Goal: Transaction & Acquisition: Purchase product/service

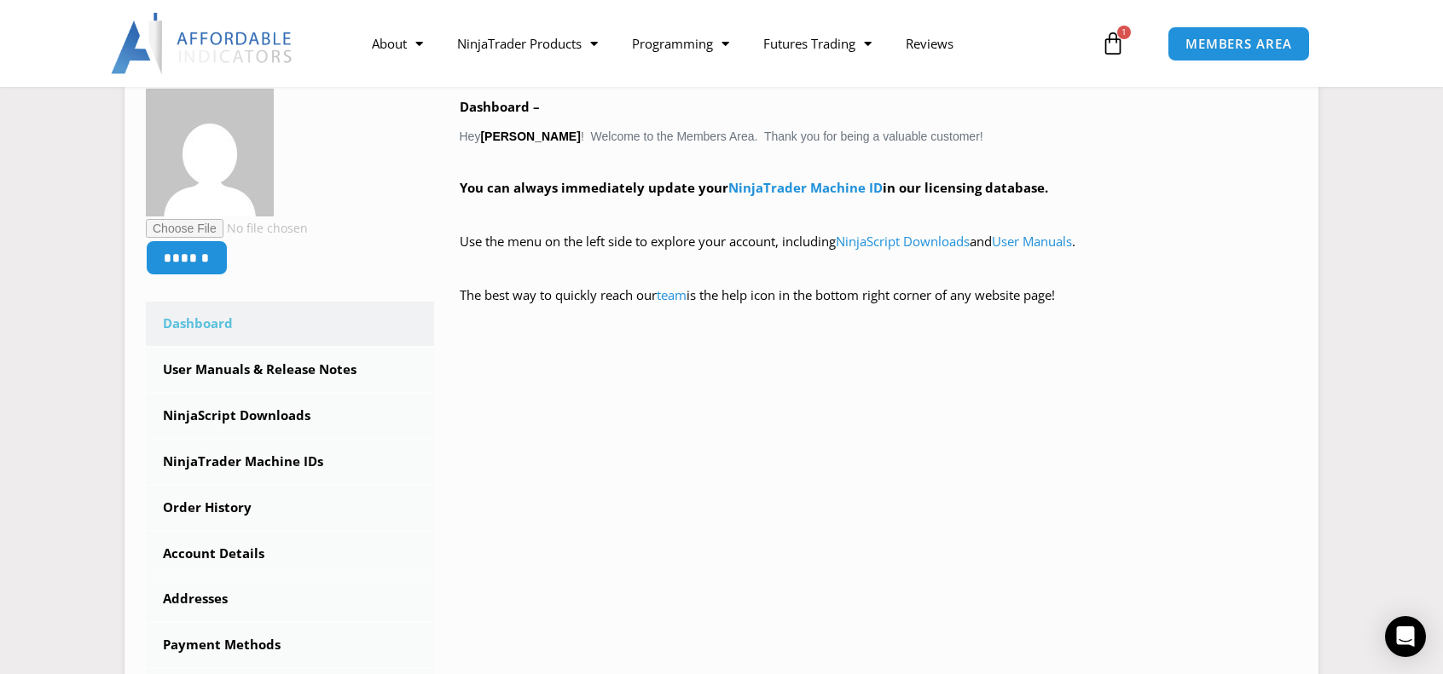
scroll to position [171, 0]
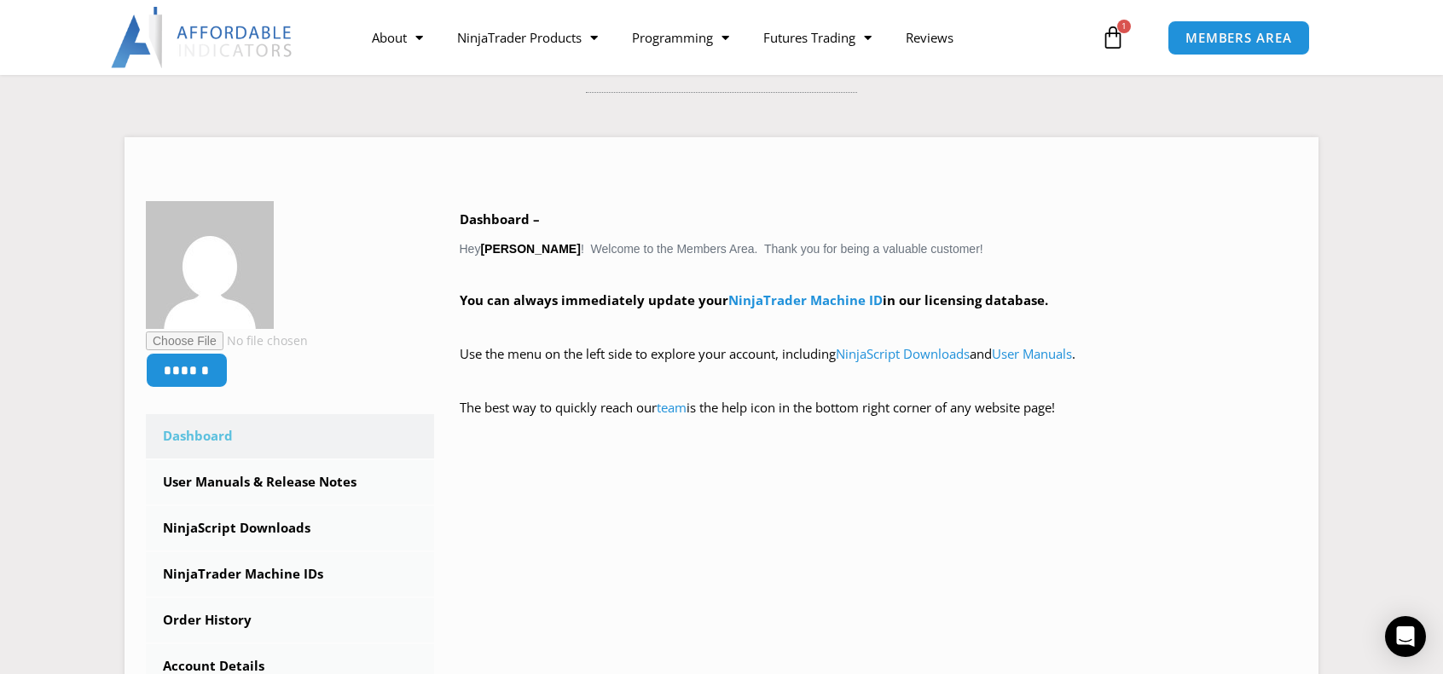
click at [1110, 35] on icon at bounding box center [1113, 38] width 24 height 24
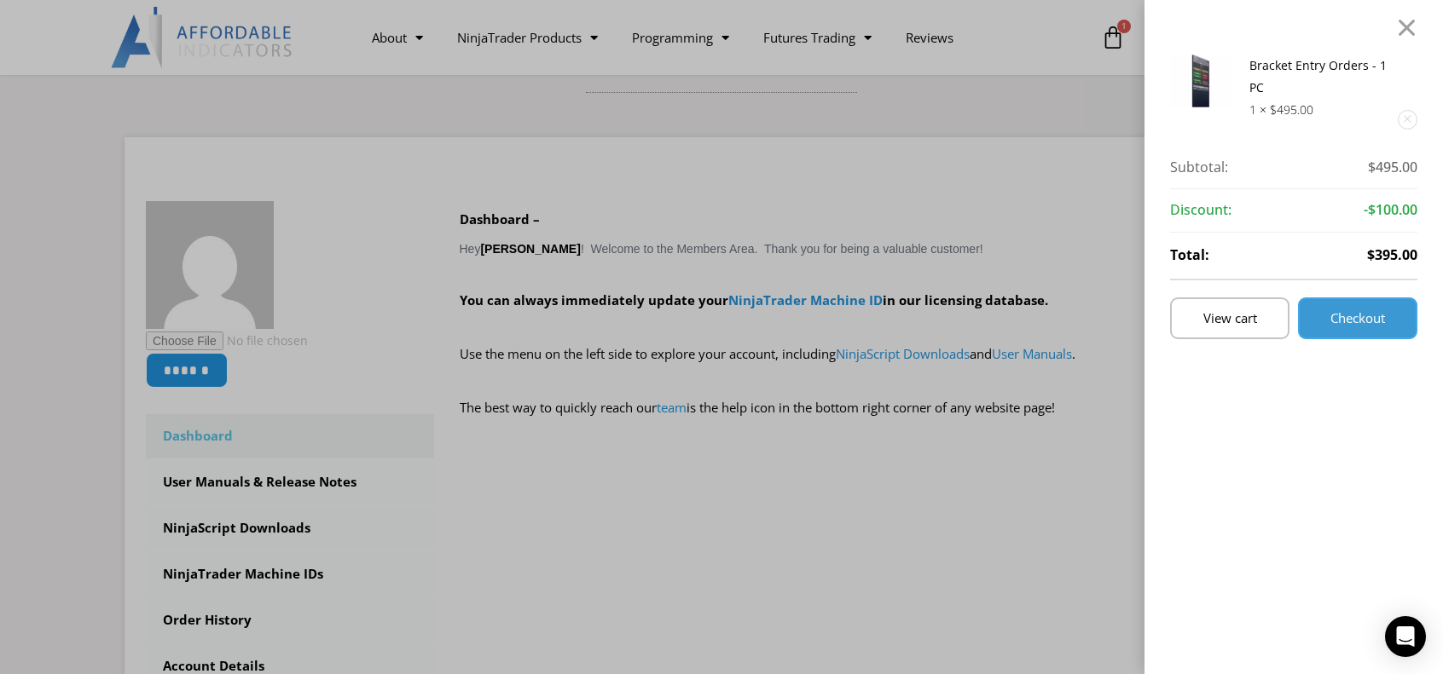
click at [1369, 312] on span "Checkout" at bounding box center [1357, 318] width 55 height 13
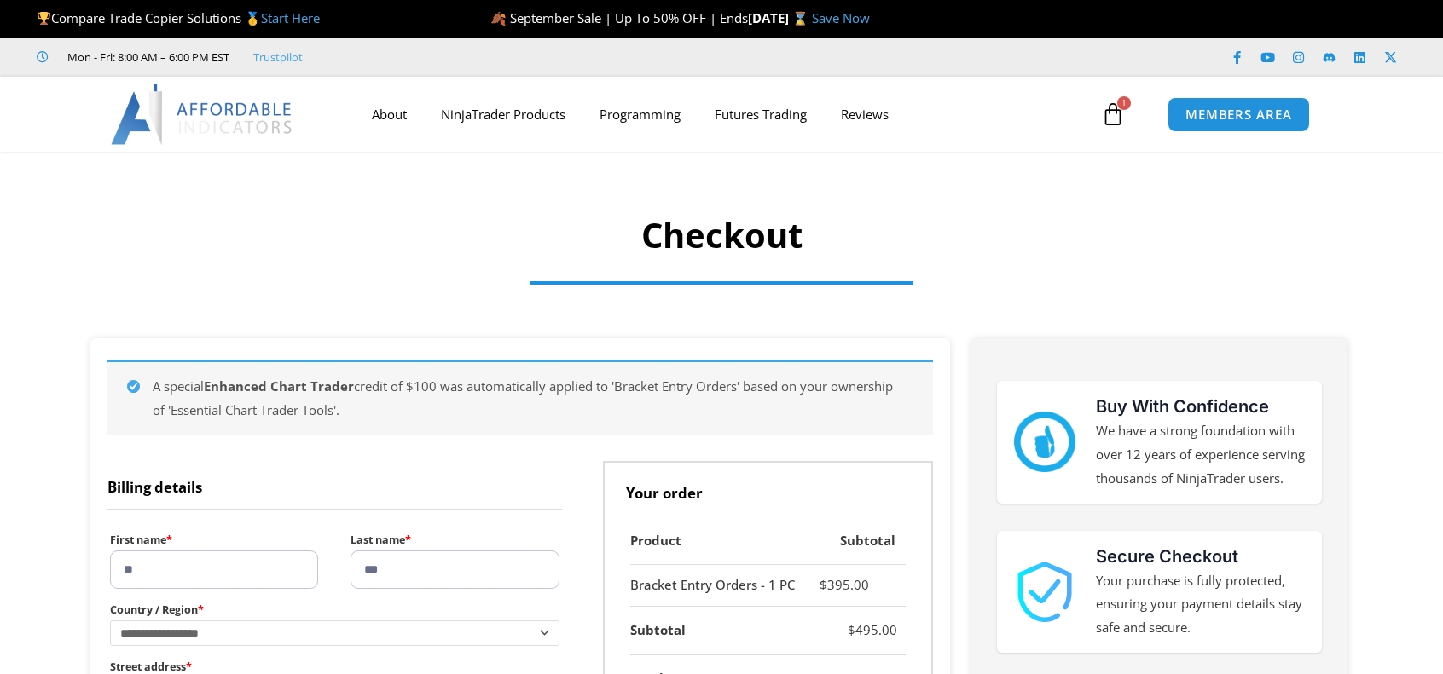
select select "**"
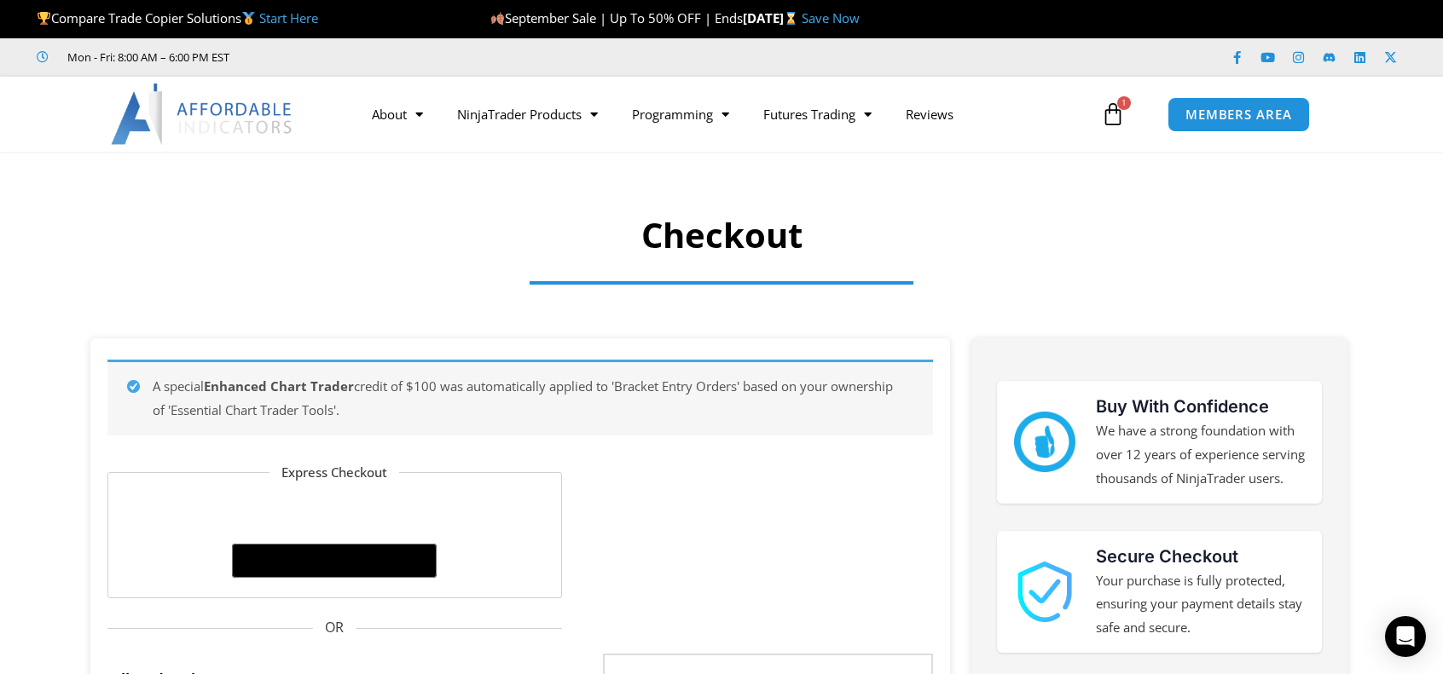
click at [1110, 111] on icon at bounding box center [1113, 114] width 24 height 24
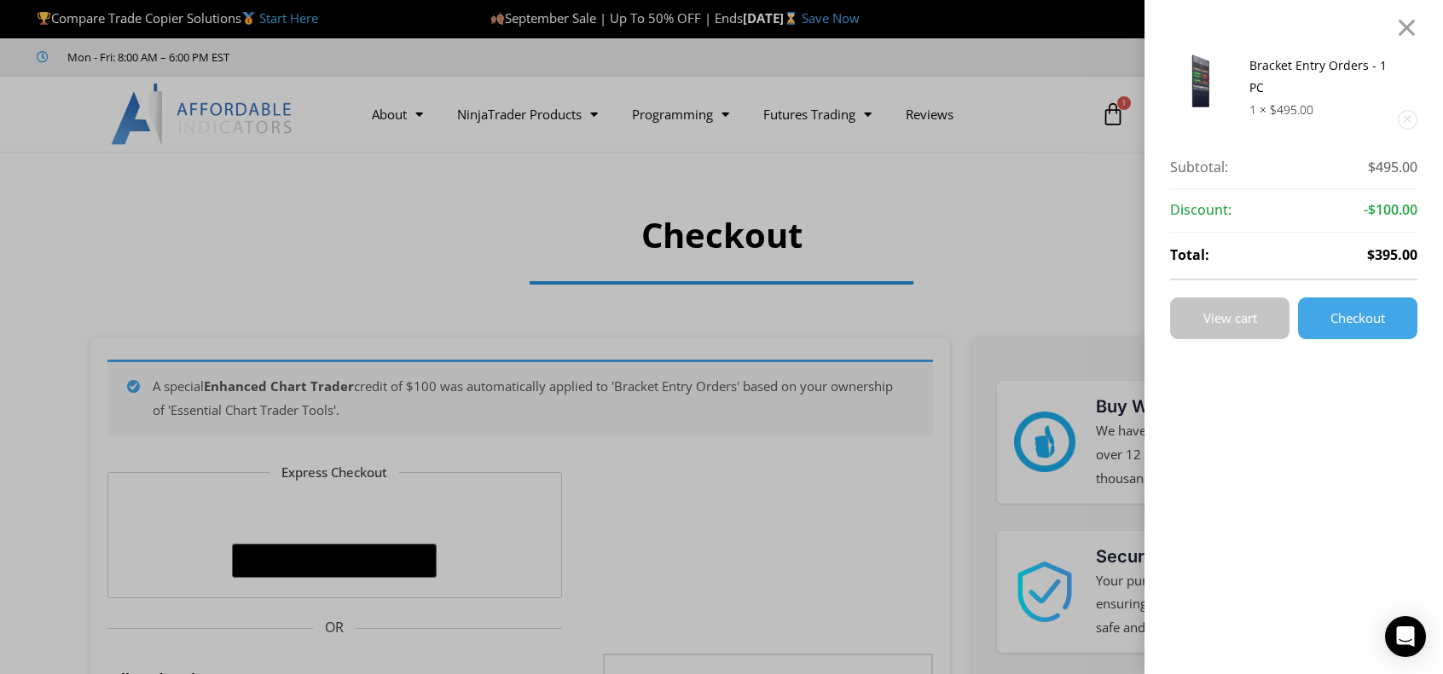
click at [1213, 323] on link "View cart" at bounding box center [1229, 319] width 119 height 42
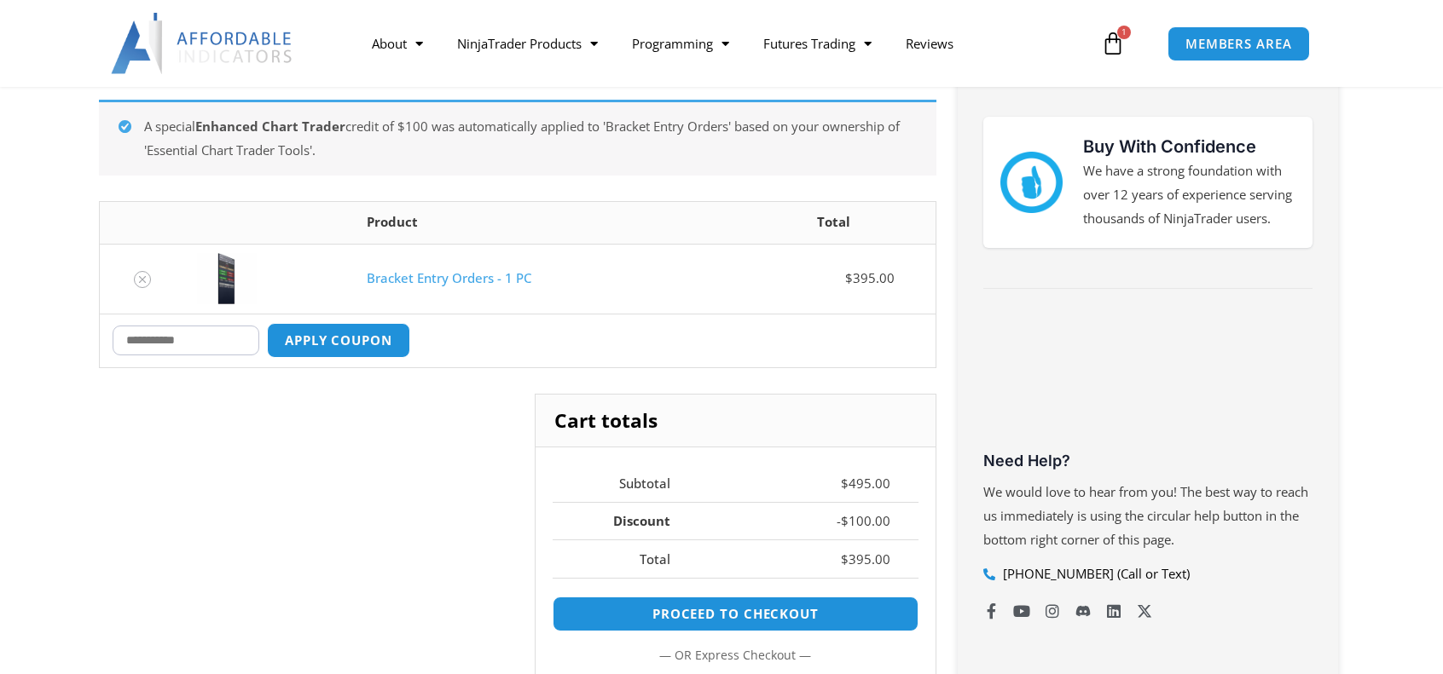
scroll to position [341, 0]
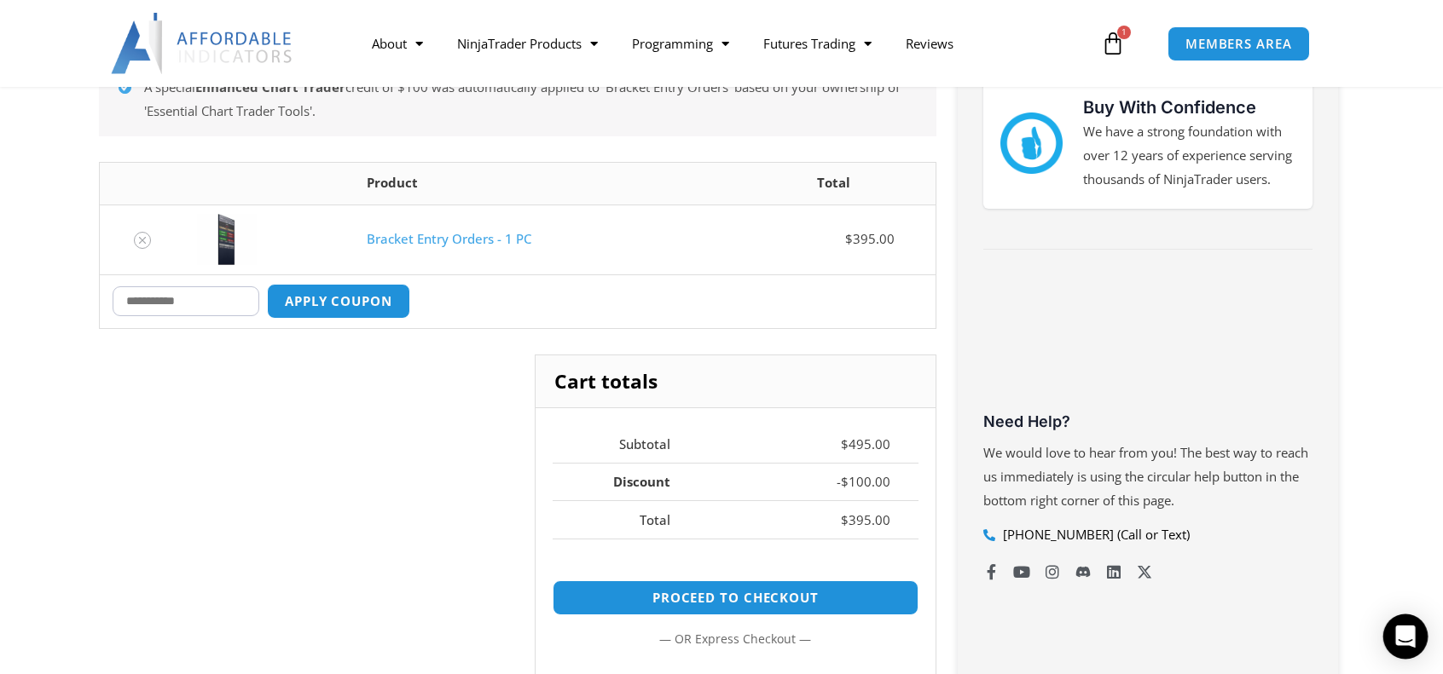
click at [1396, 635] on icon "Open Intercom Messenger" at bounding box center [1405, 637] width 22 height 22
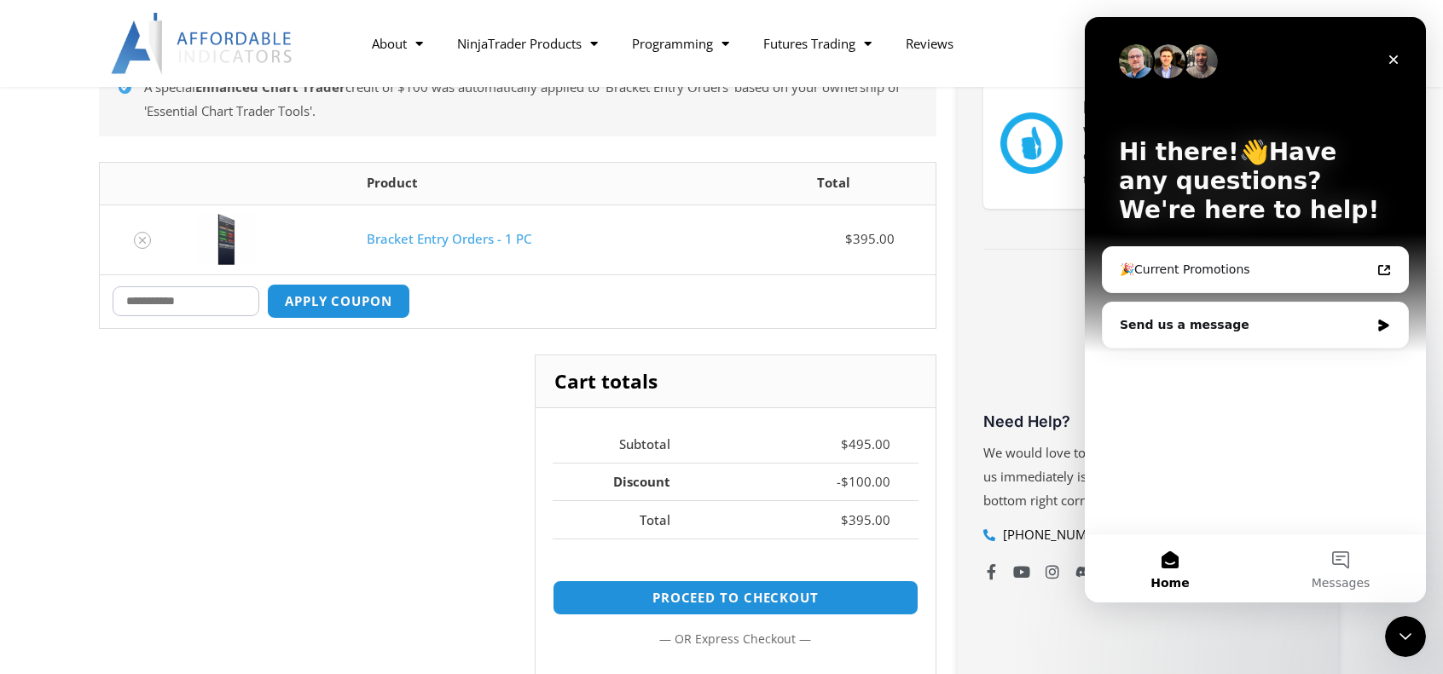
scroll to position [0, 0]
click at [1335, 567] on button "Messages" at bounding box center [1340, 569] width 171 height 68
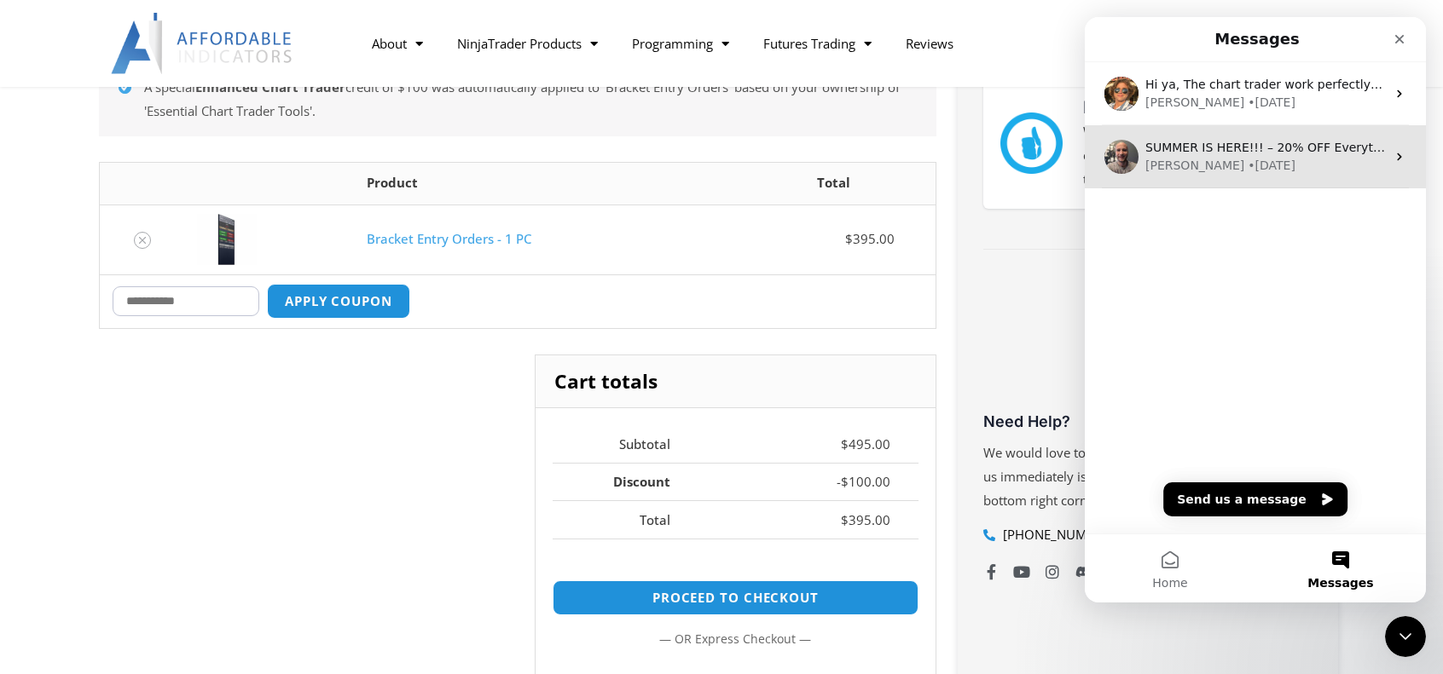
click at [1247, 170] on div "• 14w ago" at bounding box center [1271, 166] width 48 height 18
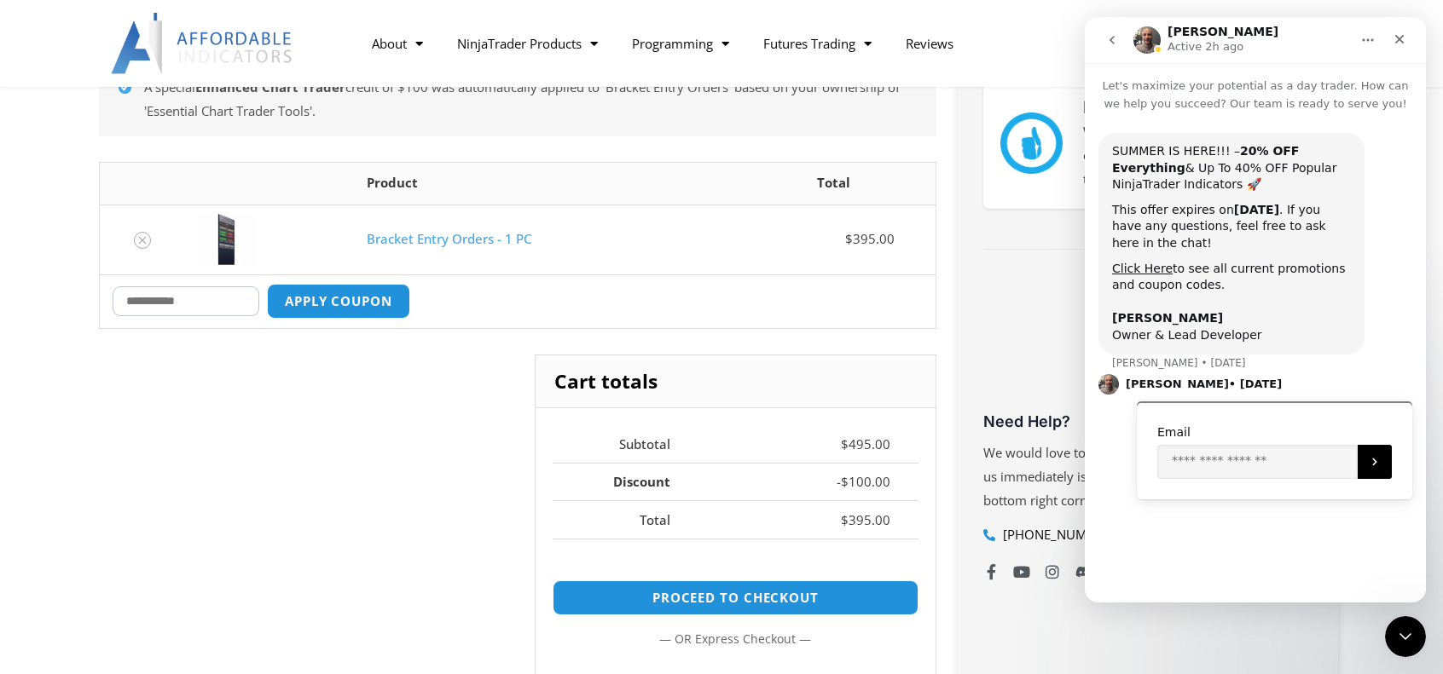
click at [150, 304] on input "Coupon:" at bounding box center [186, 301] width 147 height 30
type input "******"
click at [368, 292] on button "Apply coupon" at bounding box center [338, 301] width 150 height 37
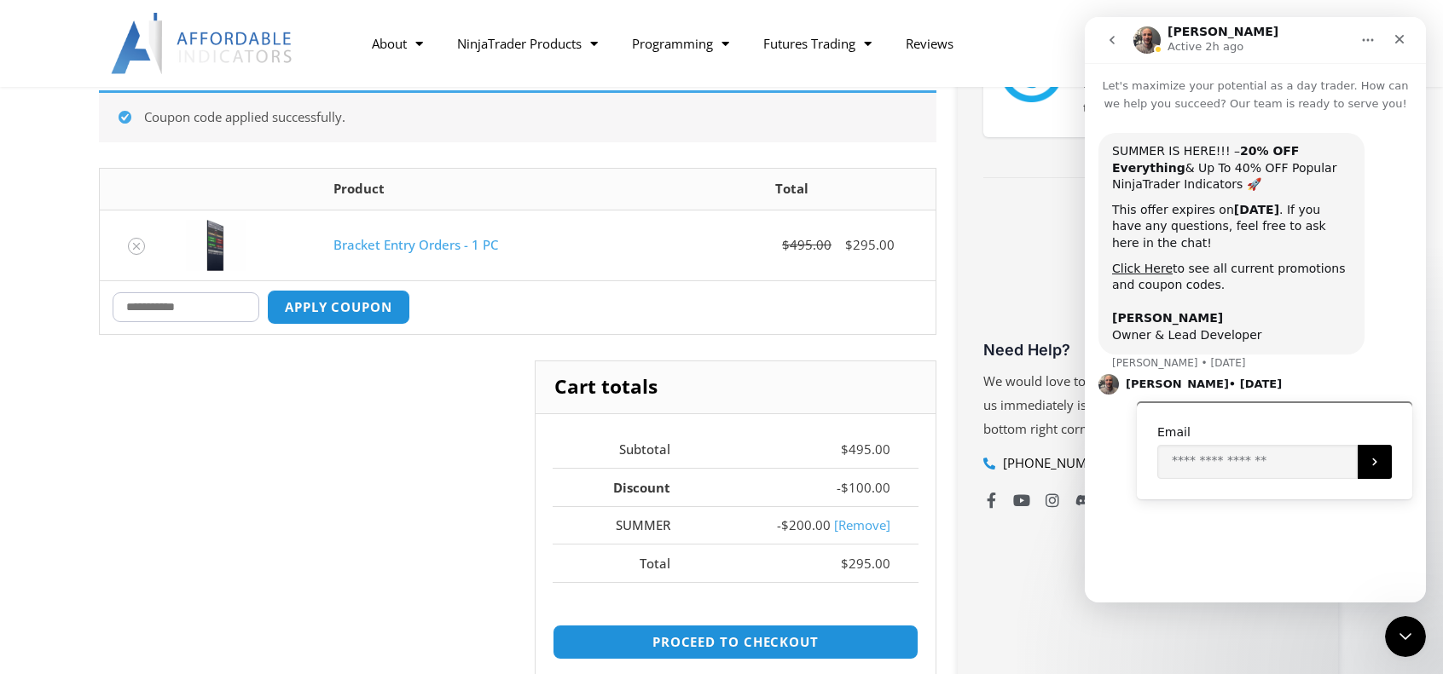
scroll to position [402, 0]
click at [1115, 43] on icon "go back" at bounding box center [1112, 40] width 14 height 14
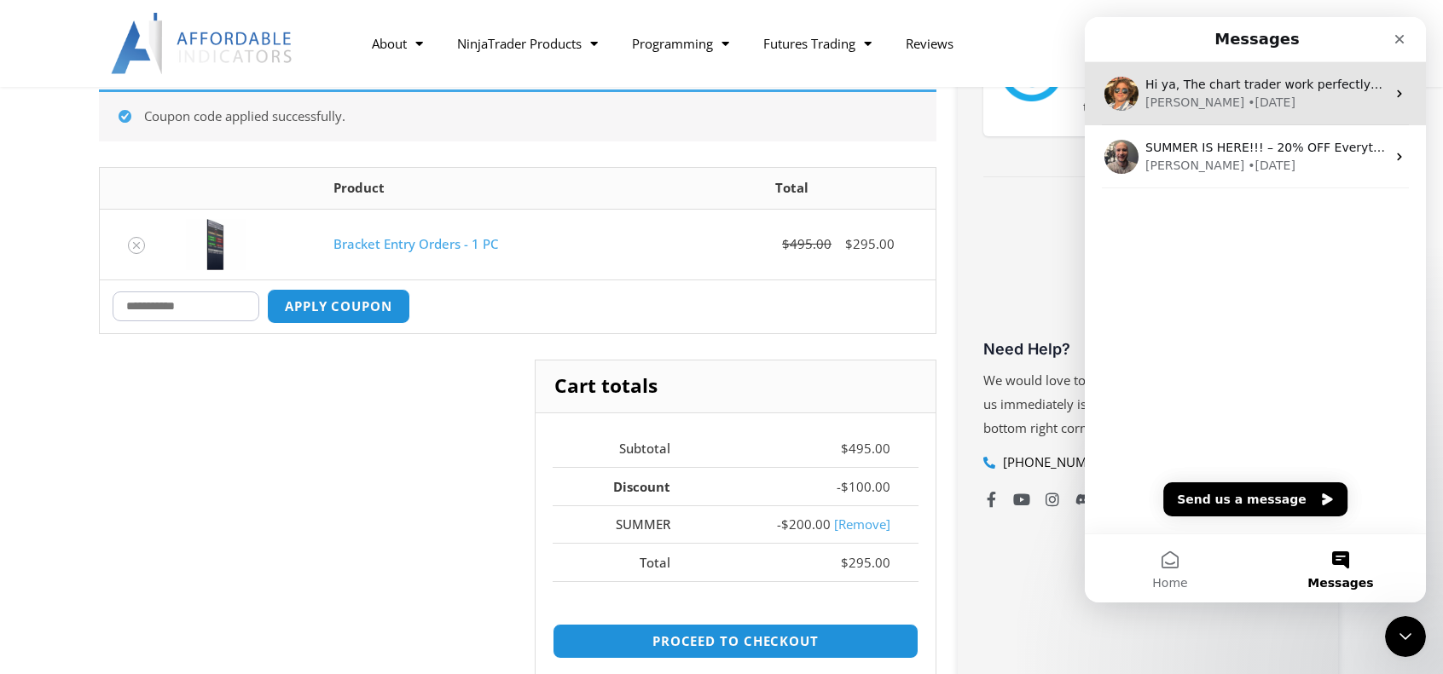
click at [1193, 95] on div "[PERSON_NAME]" at bounding box center [1194, 103] width 99 height 18
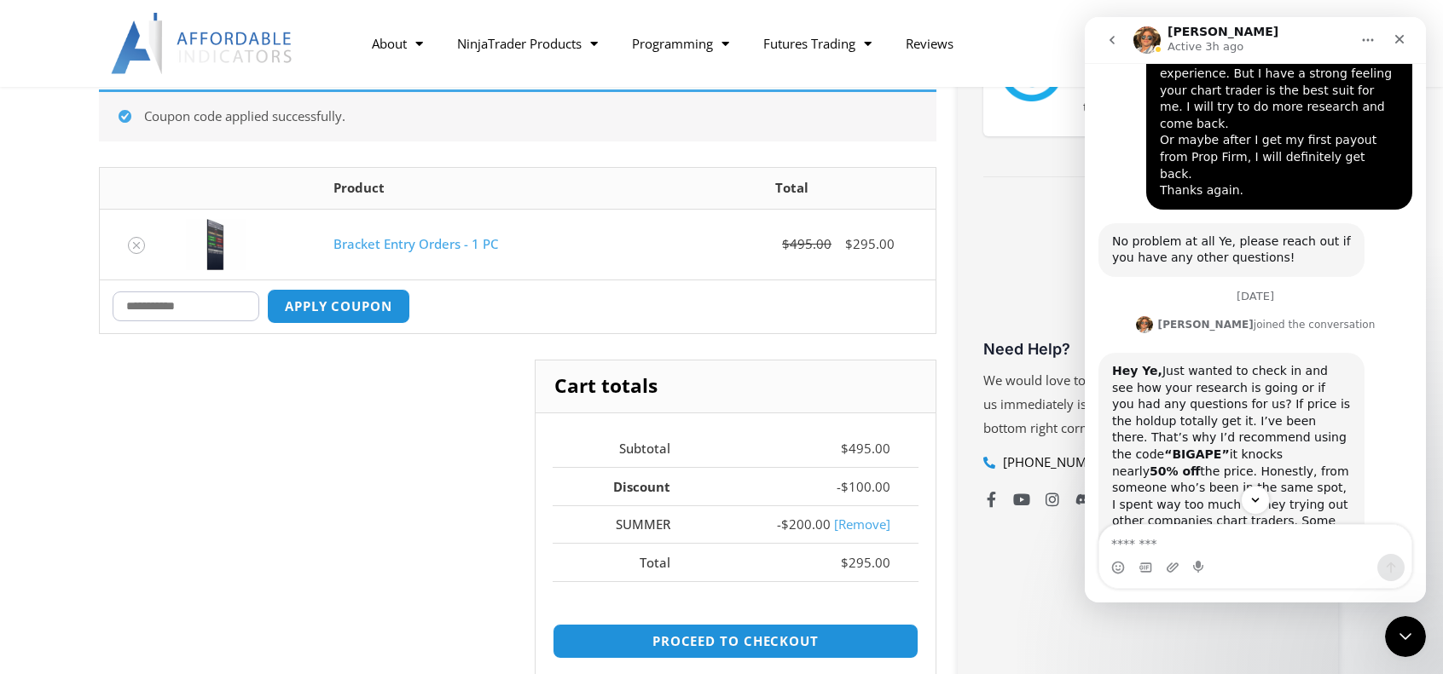
scroll to position [2479, 0]
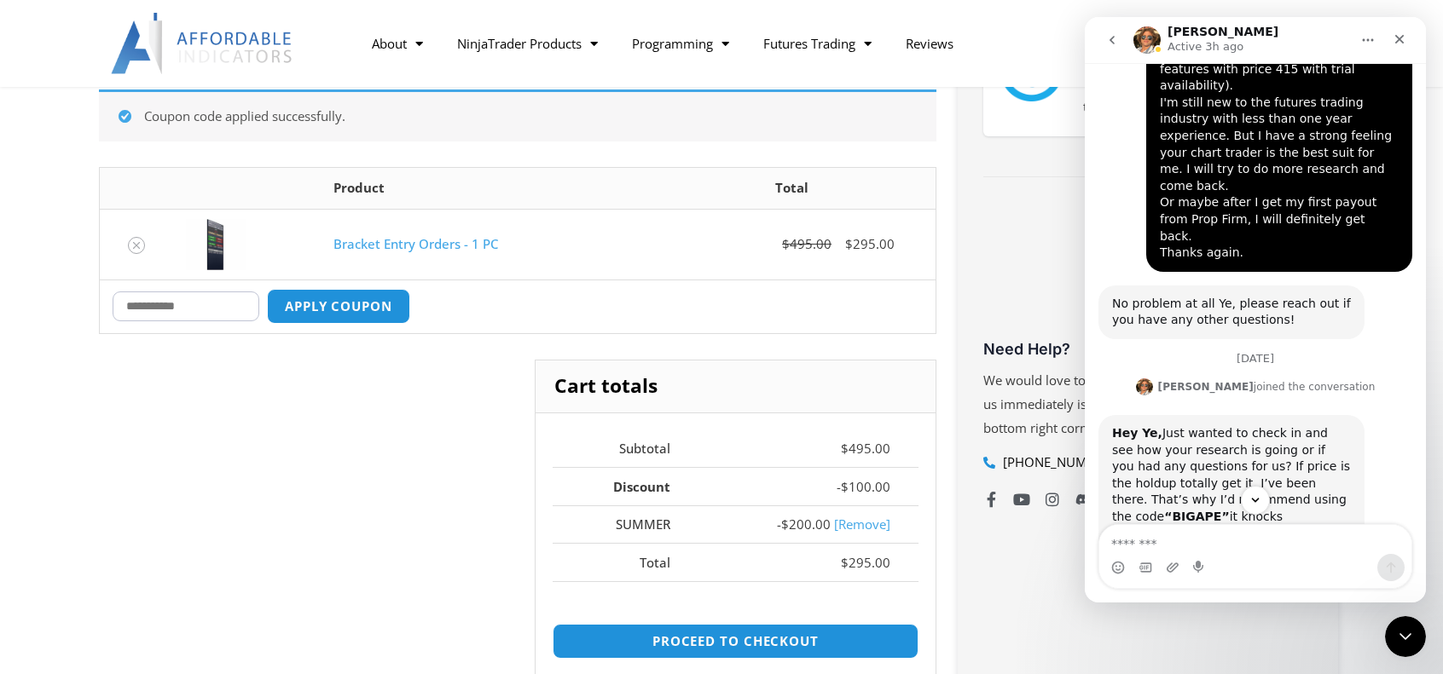
click at [1229, 510] on b "“BIGAPE”" at bounding box center [1196, 517] width 65 height 14
copy b "BIGAPE"
click at [188, 309] on input "Coupon:" at bounding box center [186, 307] width 147 height 30
paste input "******"
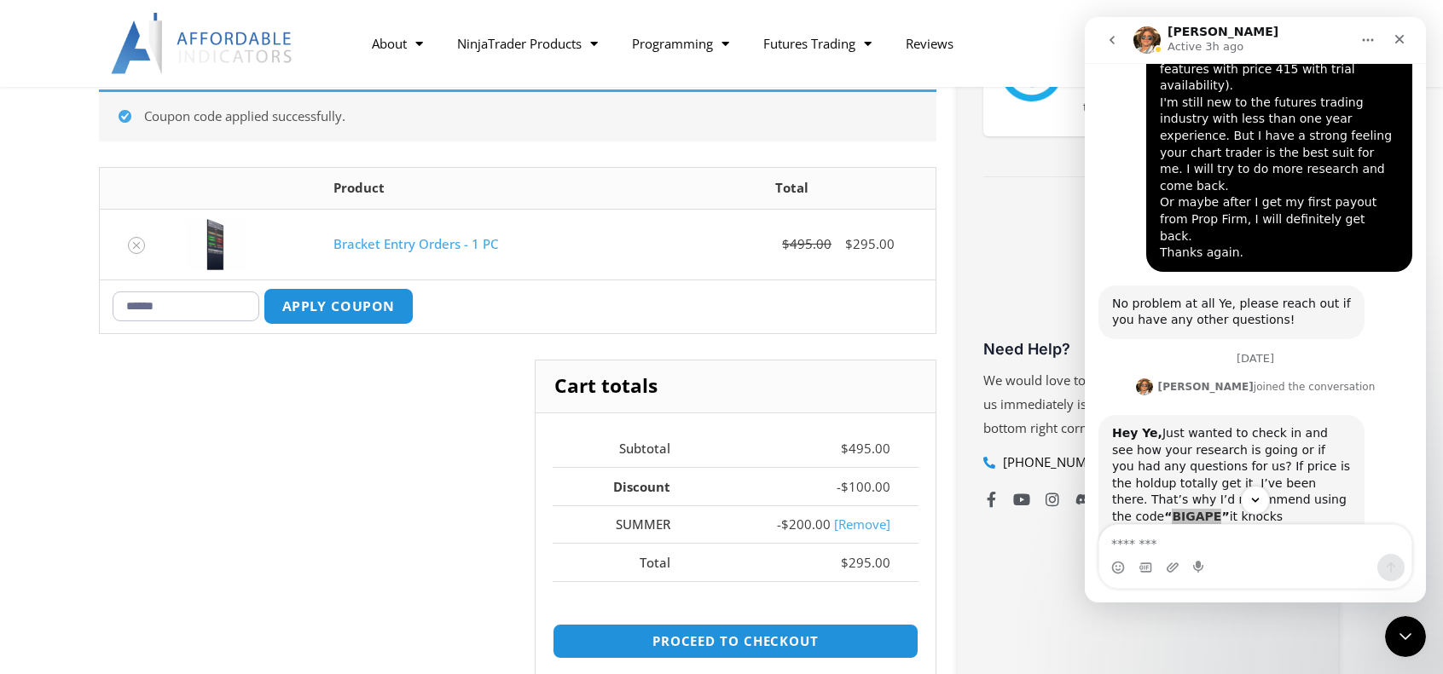
type input "******"
click at [317, 306] on button "Apply coupon" at bounding box center [338, 306] width 150 height 37
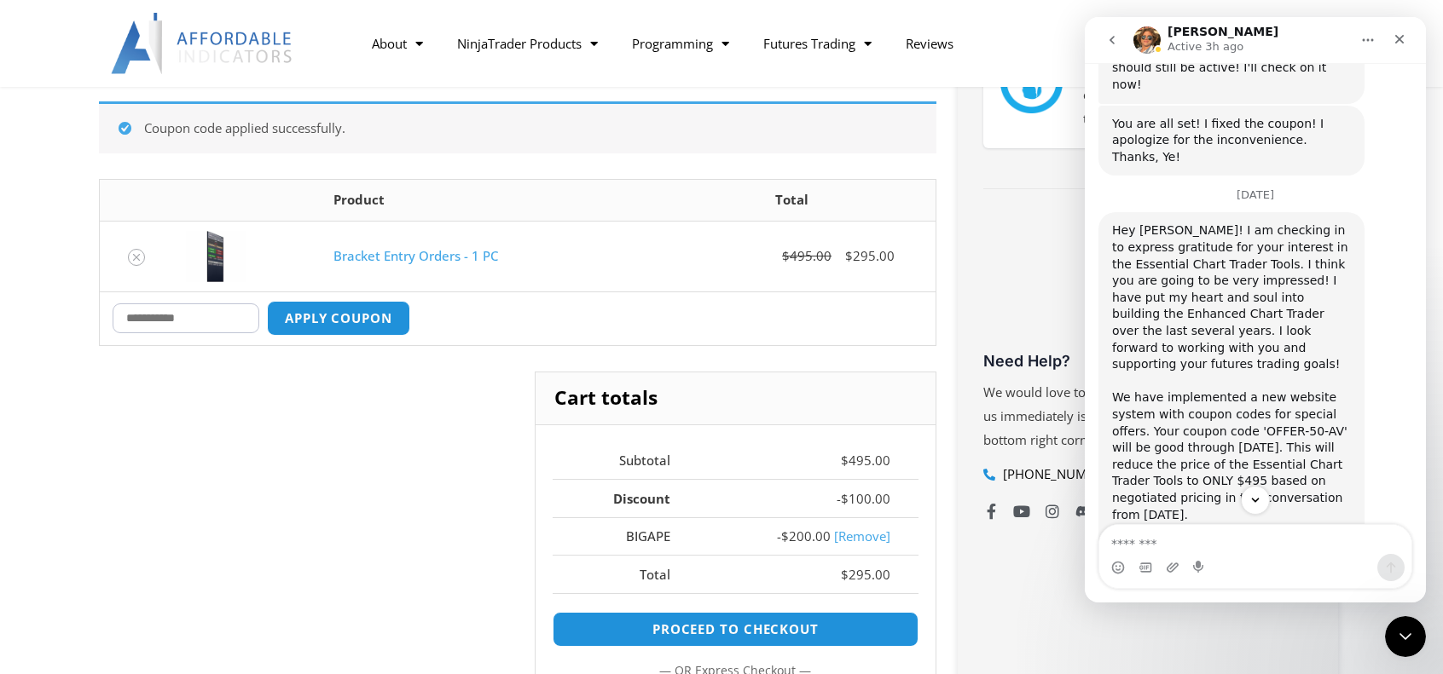
scroll to position [1711, 0]
drag, startPoint x: 1188, startPoint y: 287, endPoint x: 1254, endPoint y: 286, distance: 66.5
click at [1254, 286] on div "Hey Ye! I am checking in to express gratitude for your interest in the Essentia…" at bounding box center [1231, 401] width 239 height 350
copy div "OFFER-50-AV"
click at [177, 313] on input "Coupon:" at bounding box center [186, 319] width 147 height 30
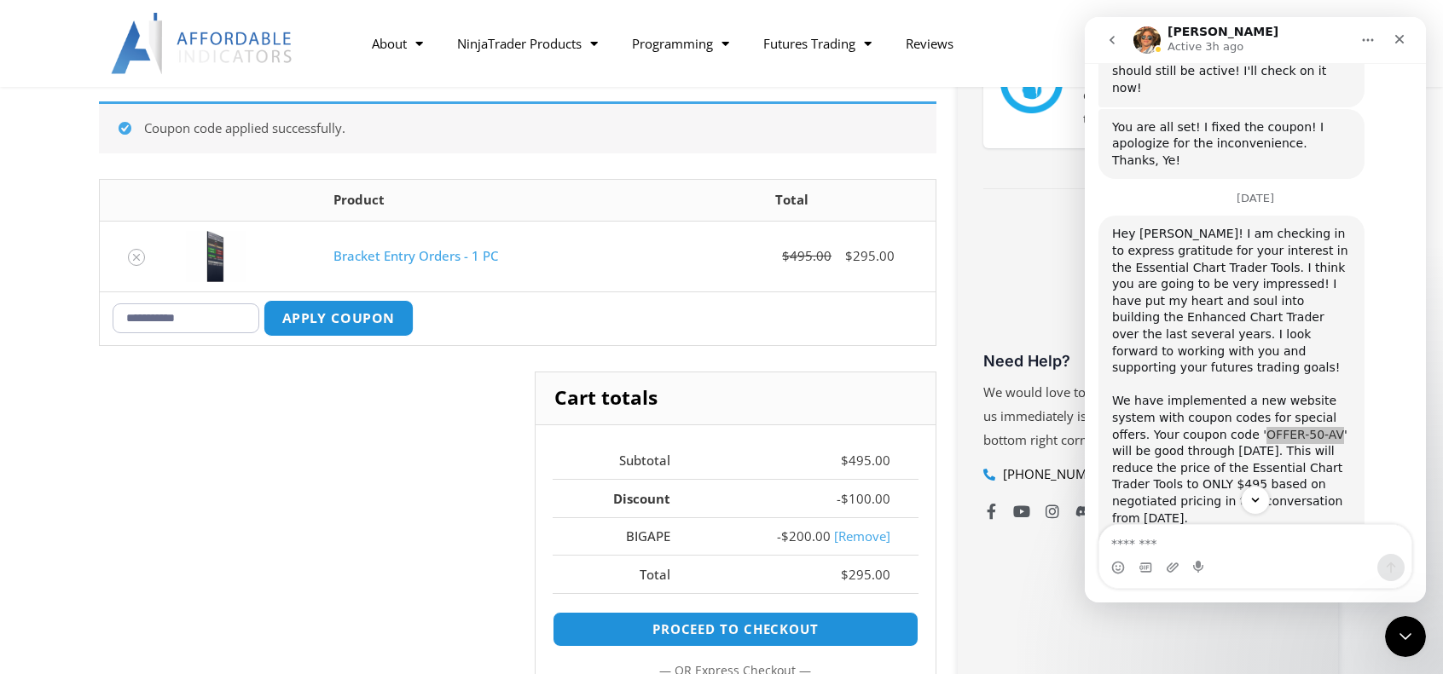
type input "**********"
click at [339, 317] on button "Apply coupon" at bounding box center [338, 318] width 150 height 37
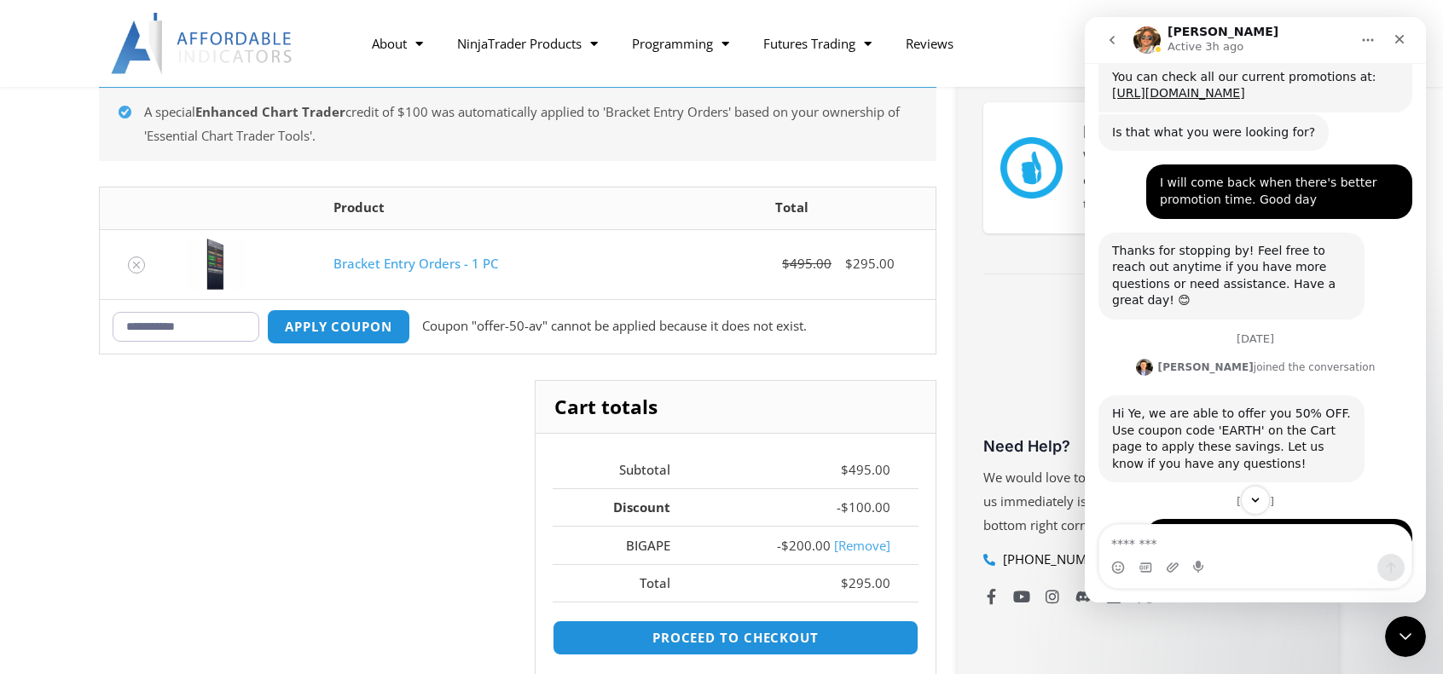
scroll to position [1029, 0]
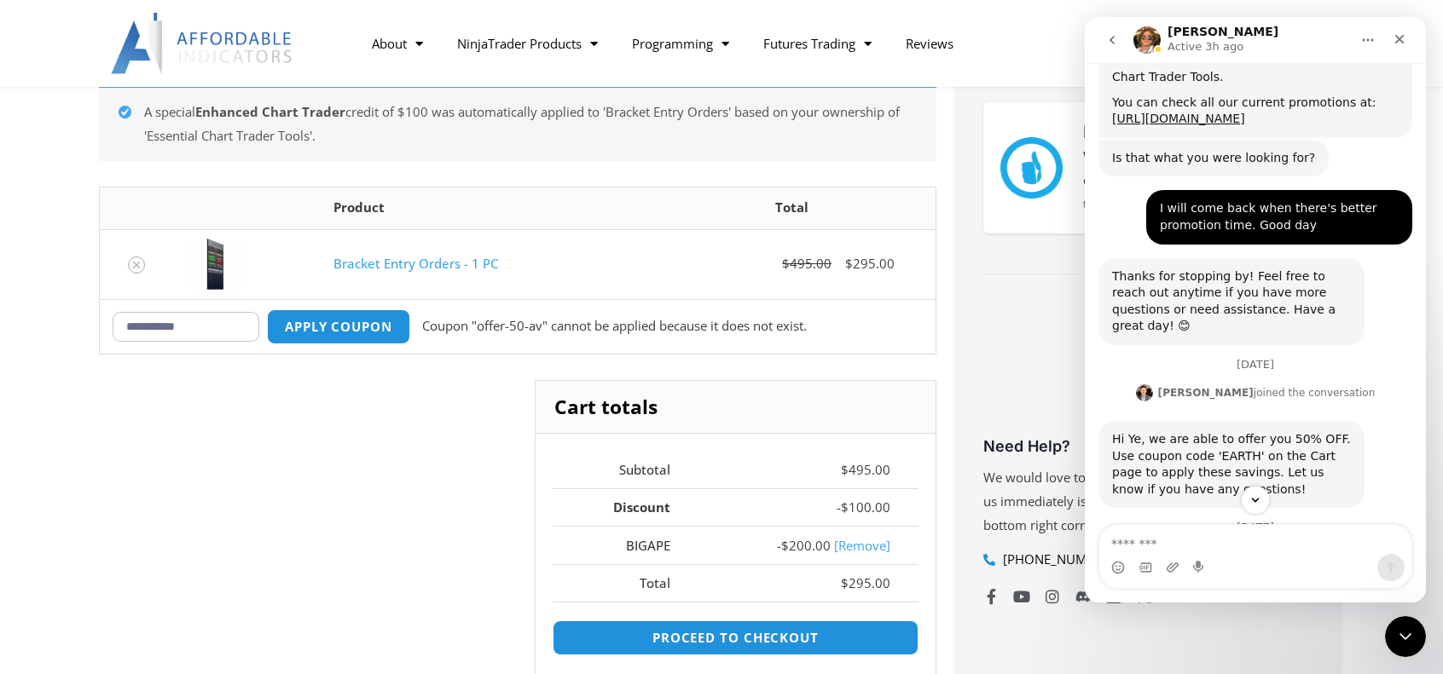
drag, startPoint x: 222, startPoint y: 325, endPoint x: 22, endPoint y: 328, distance: 199.6
click at [22, 328] on section "**********" at bounding box center [721, 456] width 1443 height 861
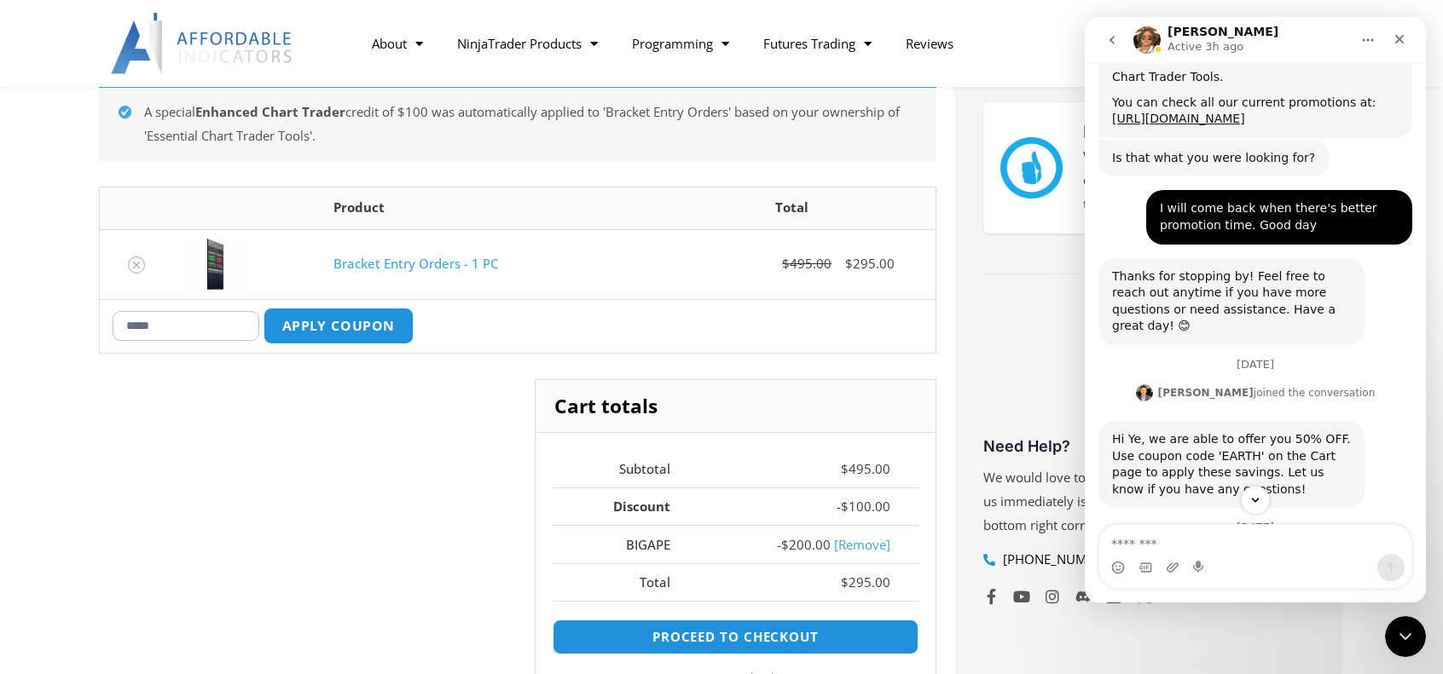
type input "*****"
click at [361, 327] on button "Apply coupon" at bounding box center [338, 326] width 150 height 37
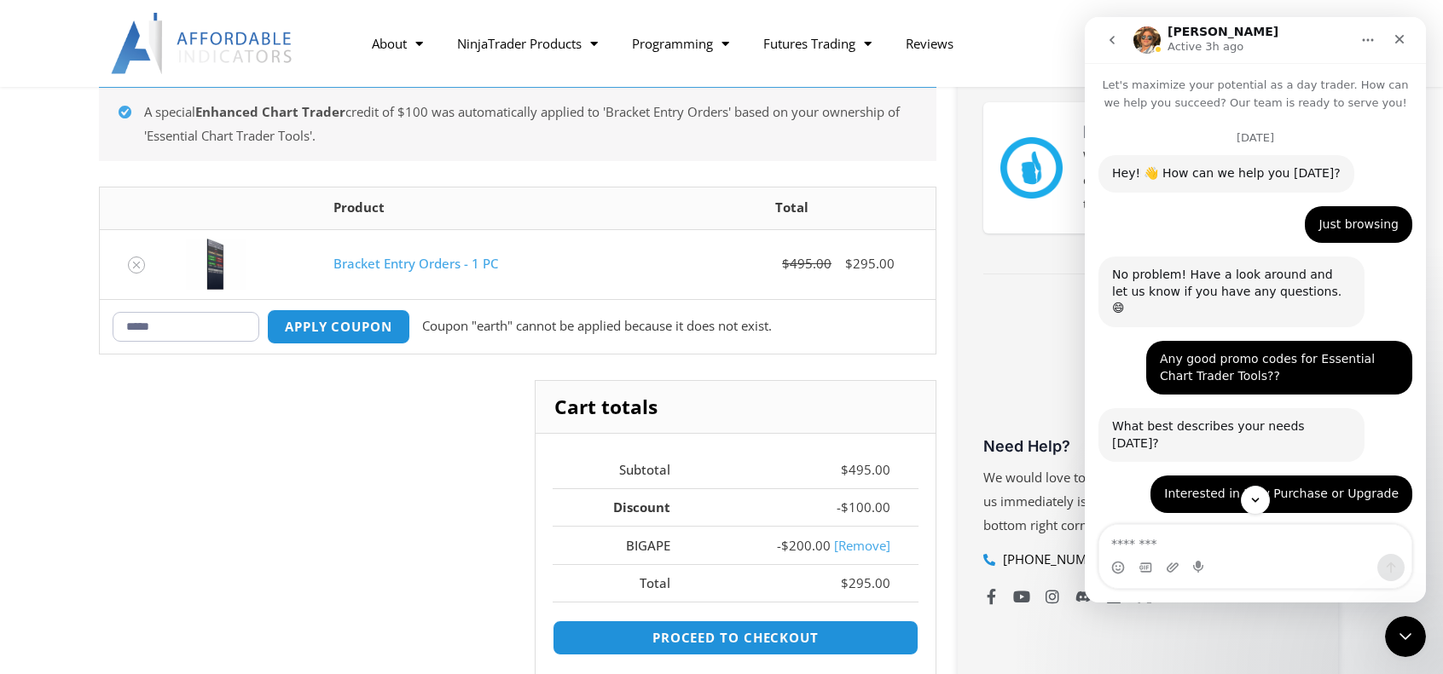
scroll to position [0, 0]
drag, startPoint x: 181, startPoint y: 332, endPoint x: 95, endPoint y: 327, distance: 85.4
click at [95, 327] on div "A special Enhanced Chart Trader credit of $100 was automatically applied to 'Br…" at bounding box center [517, 448] width 854 height 776
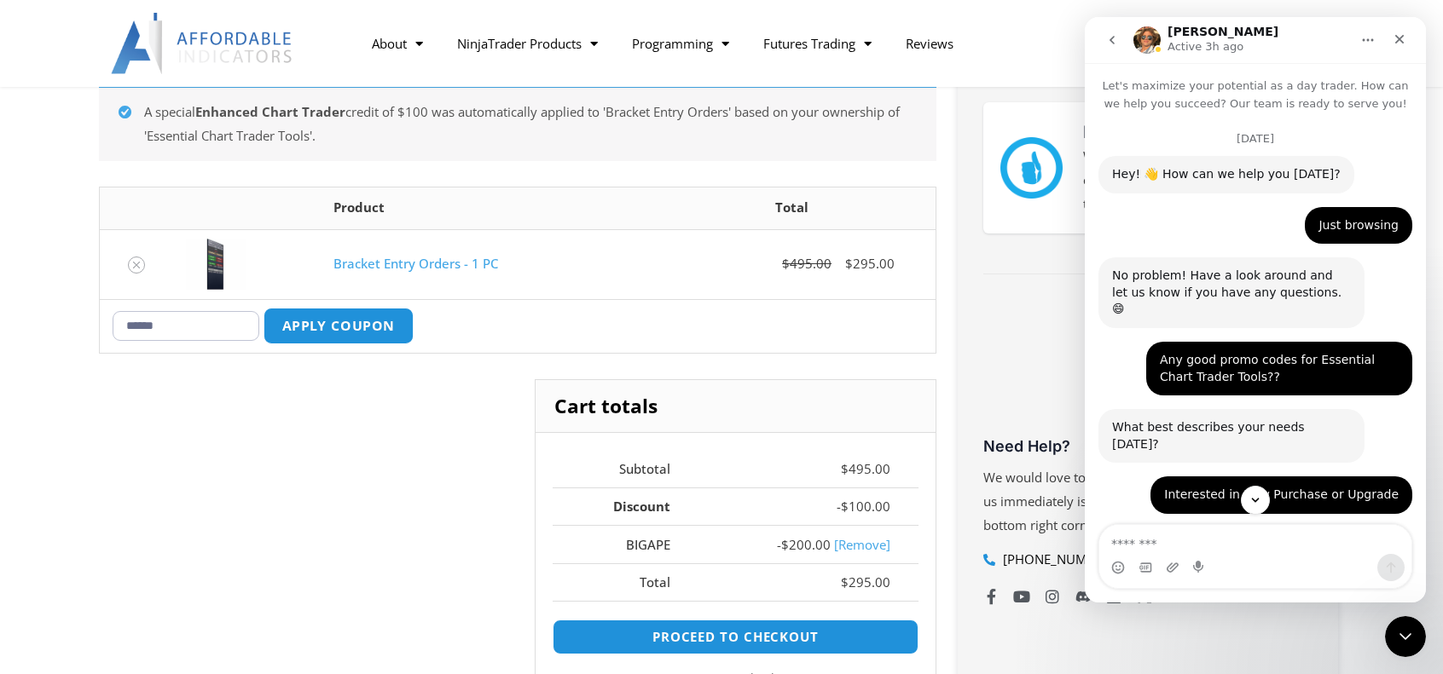
type input "******"
click at [368, 333] on button "Apply coupon" at bounding box center [338, 326] width 150 height 37
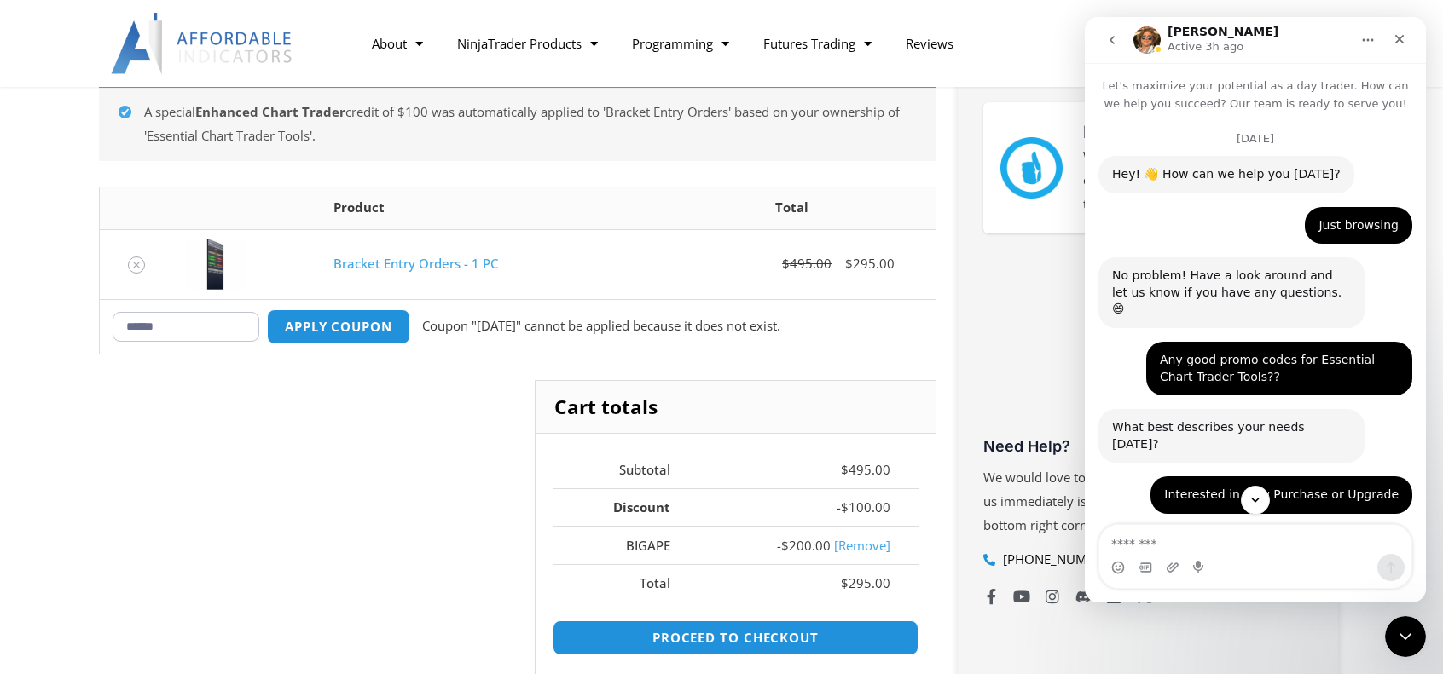
click at [377, 261] on link "Bracket Entry Orders - 1 PC" at bounding box center [415, 263] width 165 height 17
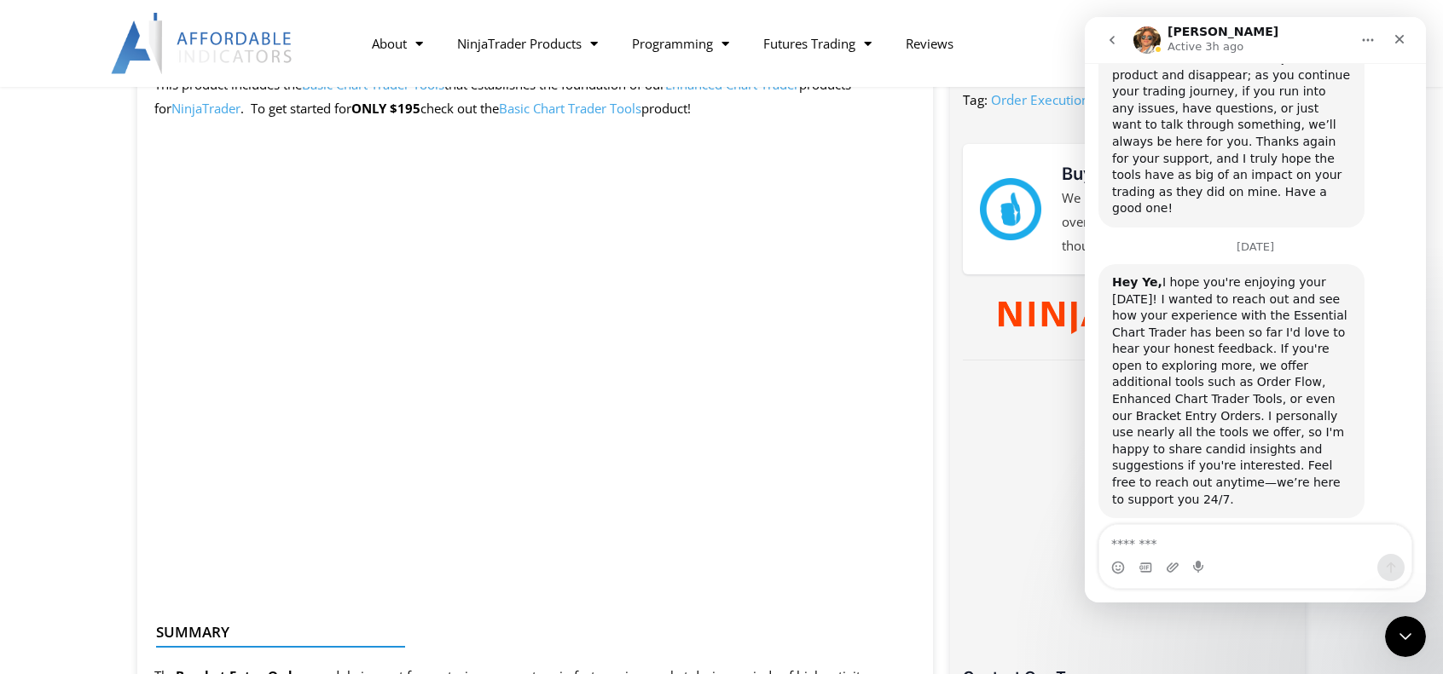
scroll to position [4099, 0]
click at [1400, 638] on icon "Close Intercom Messenger" at bounding box center [1402, 634] width 20 height 20
